Goal: Book appointment/travel/reservation

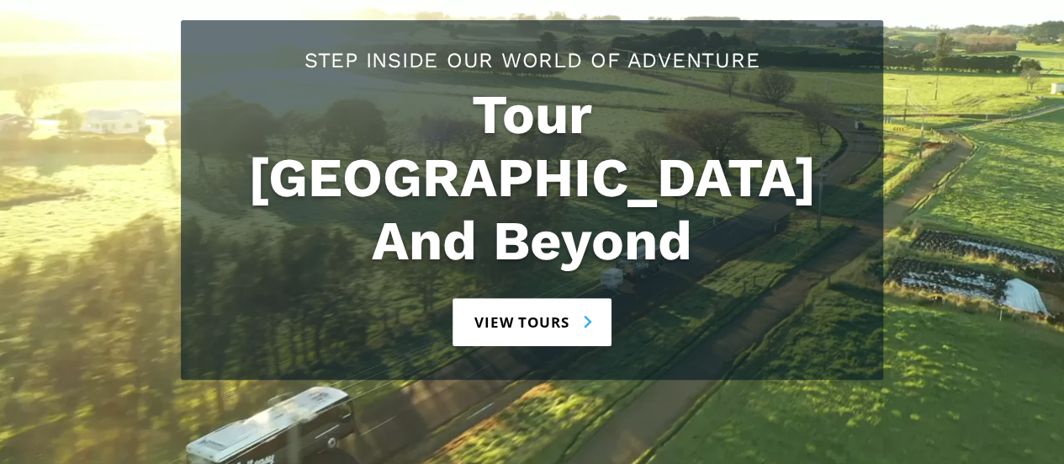
scroll to position [222, 0]
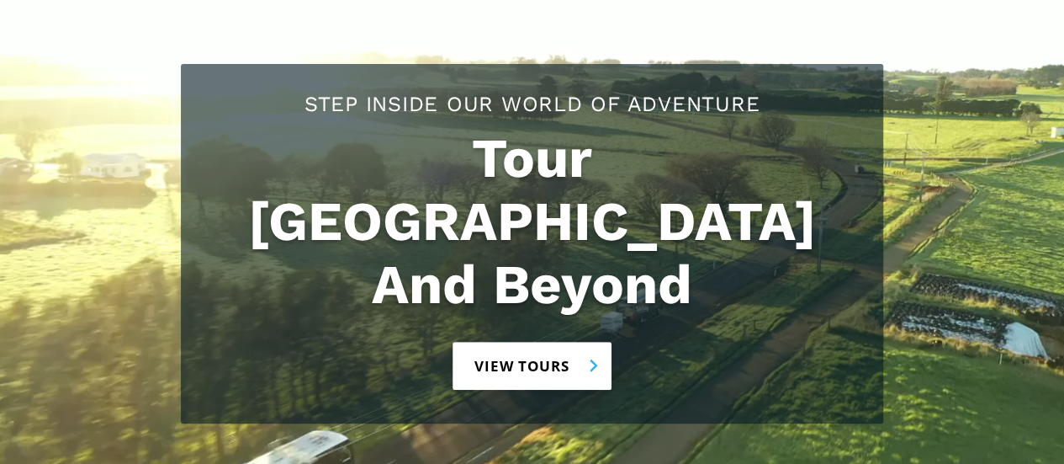
click at [532, 342] on link "View tours" at bounding box center [532, 366] width 159 height 48
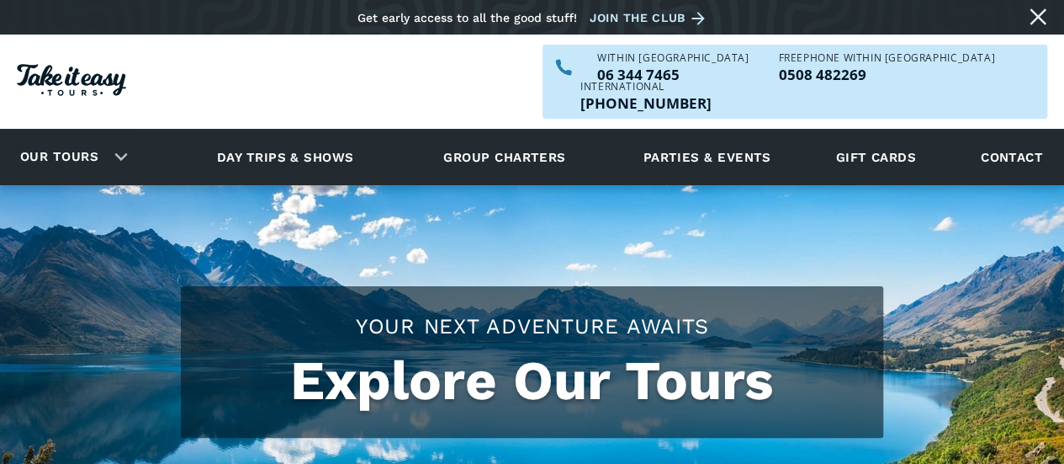
checkbox input "true"
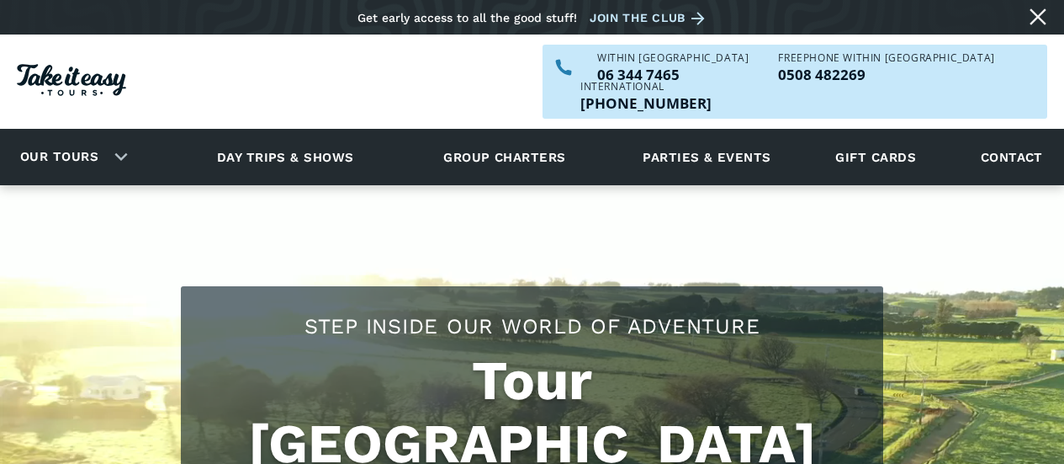
scroll to position [222, 0]
